Goal: Find specific page/section: Find specific page/section

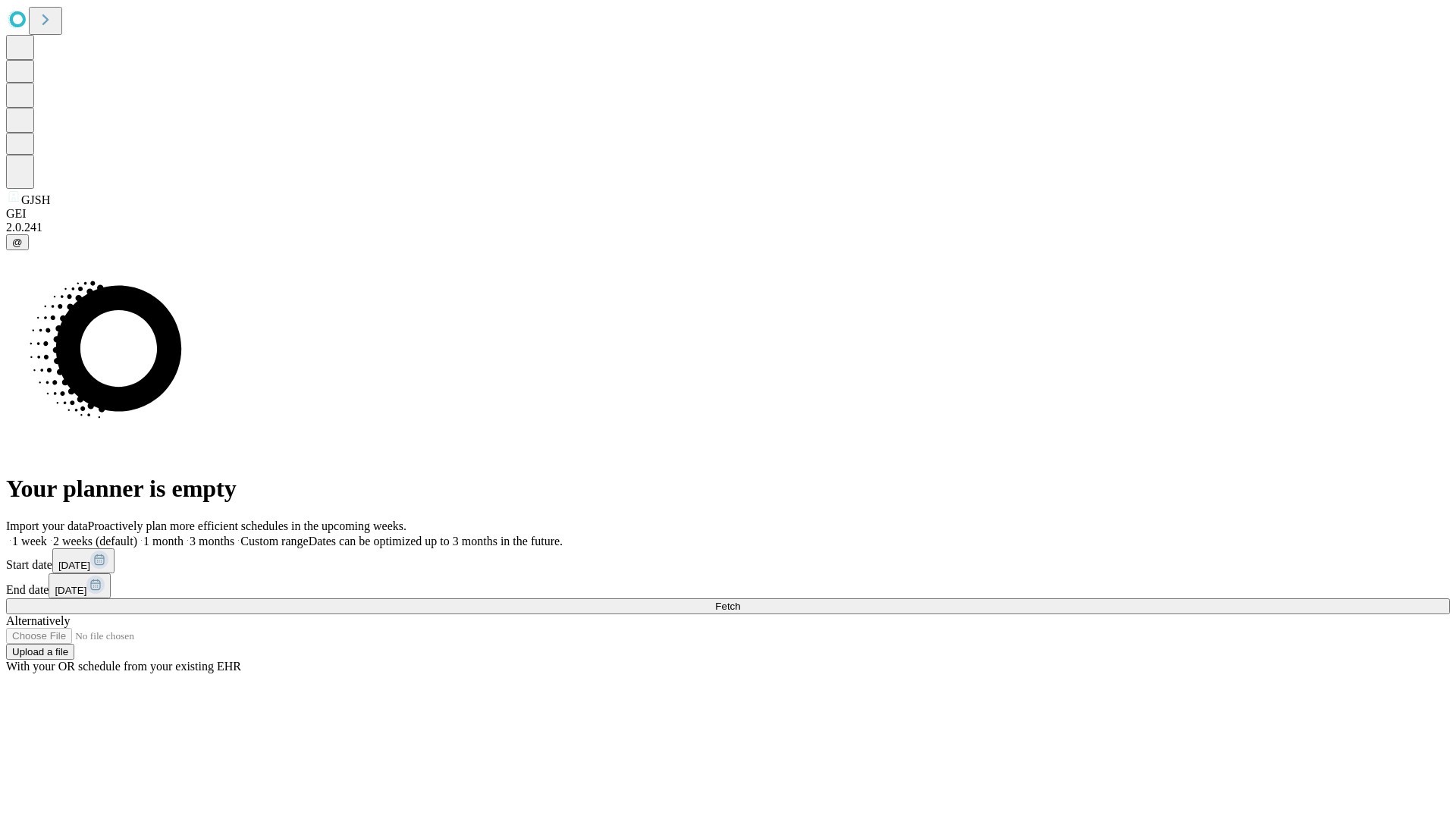
click at [740, 600] on span "Fetch" at bounding box center [728, 606] width 25 height 12
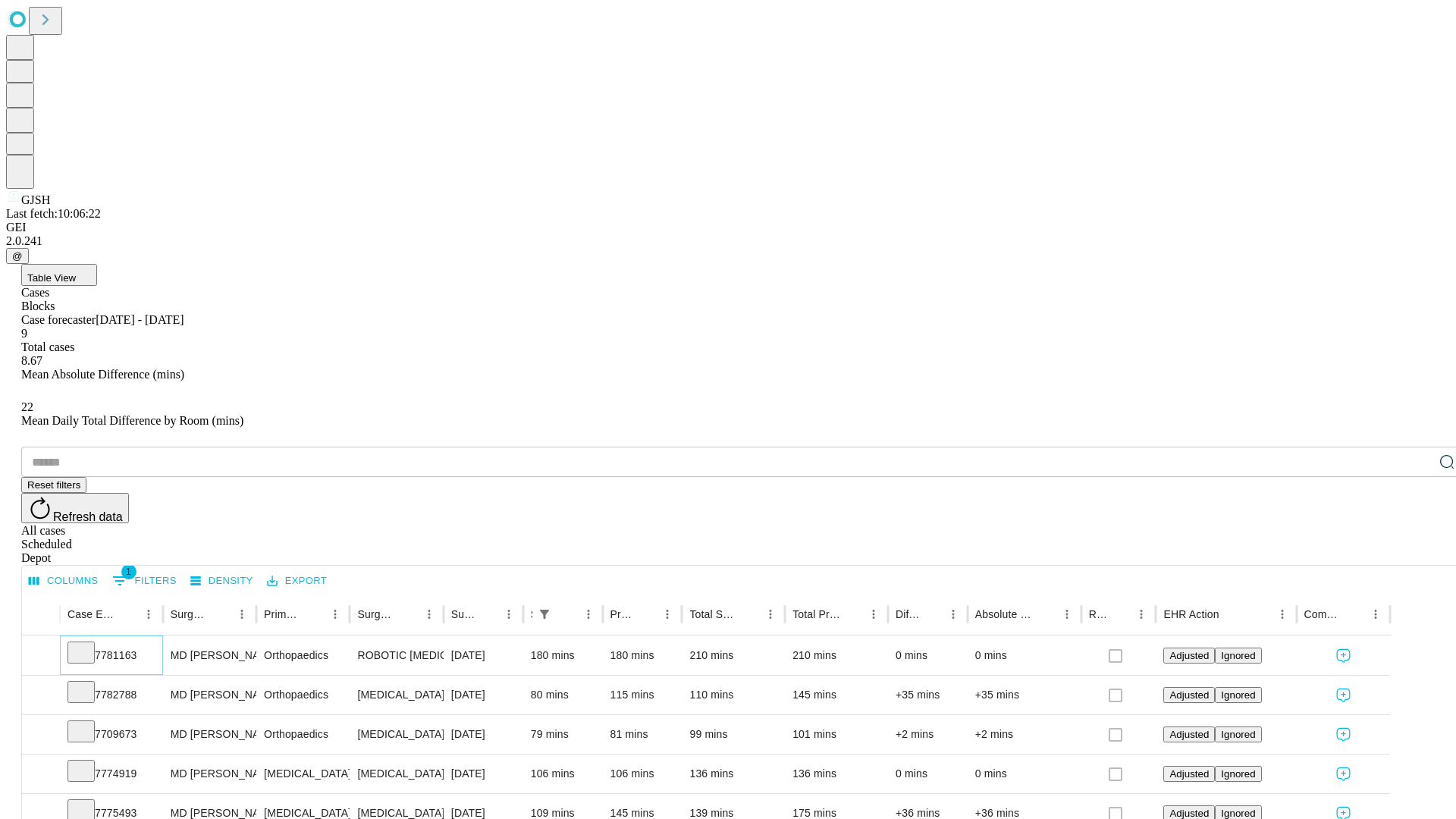
click at [89, 644] on icon at bounding box center [82, 651] width 15 height 15
